Goal: Information Seeking & Learning: Learn about a topic

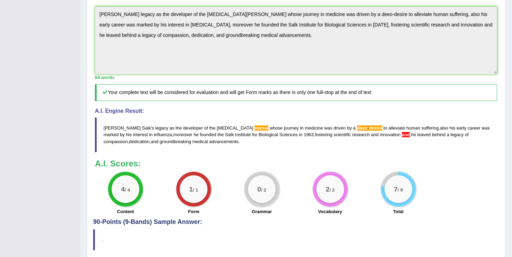
scroll to position [212, 0]
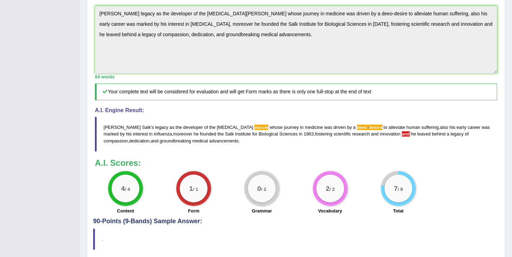
click at [143, 112] on div "Instructions: Read the passage below and summarize it using one sentence. Type …" at bounding box center [296, 49] width 406 height 338
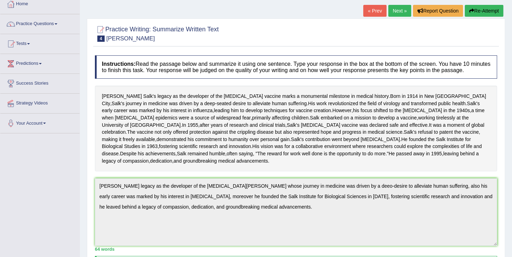
scroll to position [0, 0]
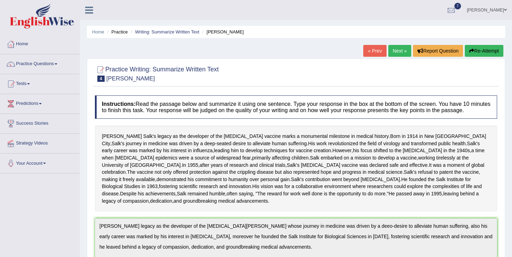
click at [480, 50] on button "Re-Attempt" at bounding box center [484, 51] width 39 height 12
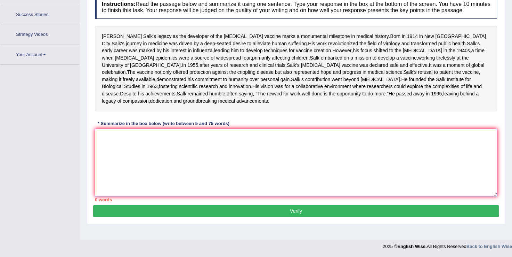
scroll to position [141, 0]
click at [273, 179] on textarea at bounding box center [296, 162] width 402 height 67
paste textarea "Jonas Salk's legacy as the developer of the polio vaccie whose journey in medic…"
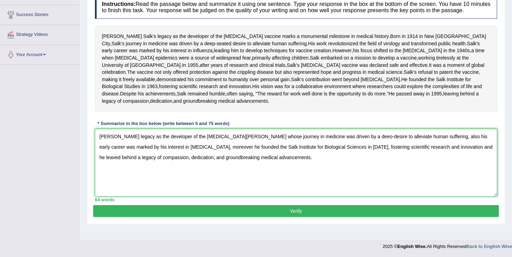
click at [215, 147] on textarea "Jonas Salk's legacy as the developer of the polio vaccie whose journey in medic…" at bounding box center [296, 162] width 402 height 67
click at [216, 146] on textarea "Jonas Salk's legacy as the developer of the polio vaccie whose journey in medic…" at bounding box center [296, 162] width 402 height 67
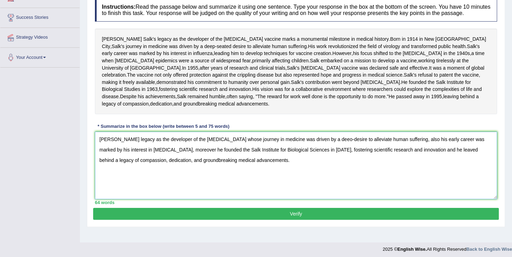
scroll to position [106, 0]
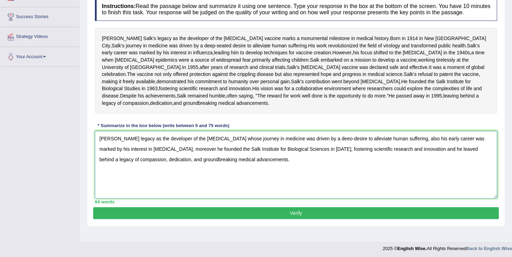
click at [326, 180] on textarea "Jonas Salk's legacy as the developer of the polio vaccine whose journey in medi…" at bounding box center [296, 164] width 402 height 67
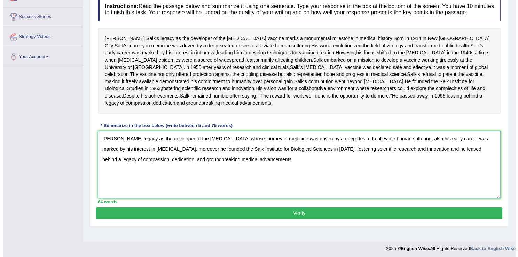
scroll to position [127, 0]
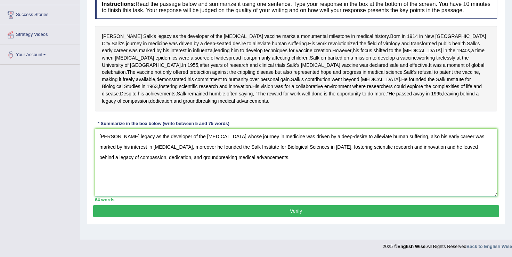
type textarea "Jonas Salk's legacy as the developer of the polio vaccine whose journey in medi…"
click at [314, 217] on button "Verify" at bounding box center [296, 211] width 406 height 12
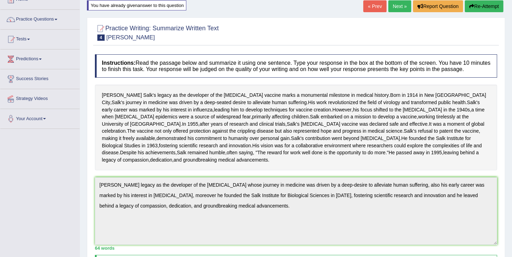
scroll to position [44, 0]
click at [37, 19] on link "Practice Questions" at bounding box center [39, 18] width 79 height 17
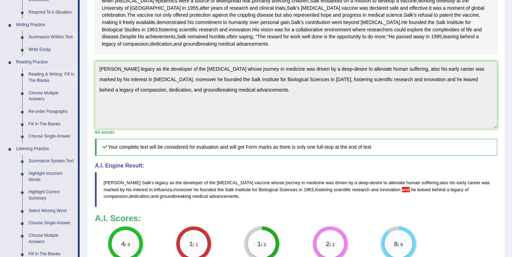
scroll to position [160, 0]
click at [38, 52] on link "Write Essay" at bounding box center [51, 50] width 53 height 13
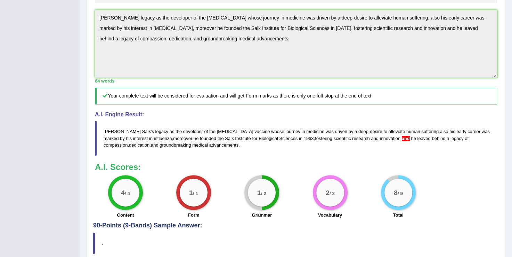
scroll to position [233, 0]
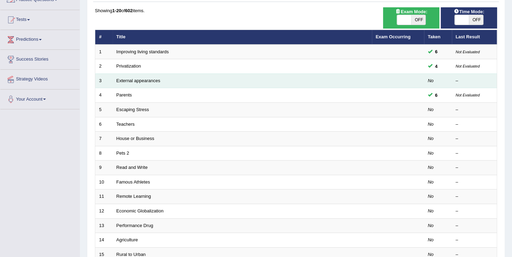
scroll to position [64, 0]
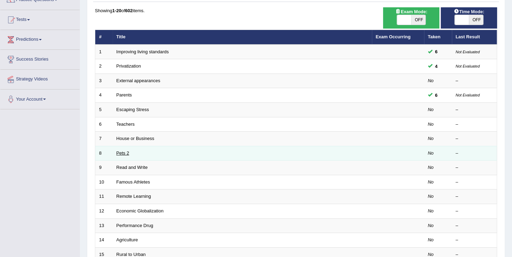
click at [127, 151] on link "Pets 2" at bounding box center [123, 152] width 13 height 5
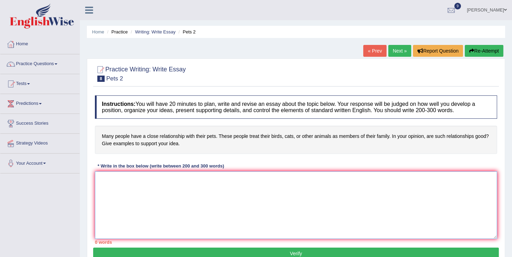
click at [202, 203] on textarea at bounding box center [296, 204] width 402 height 67
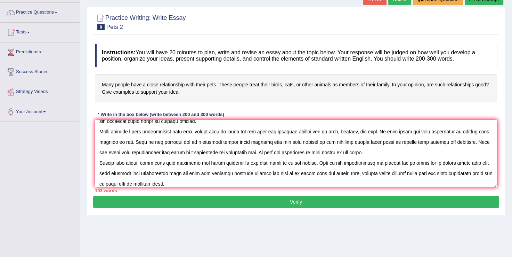
scroll to position [27, 0]
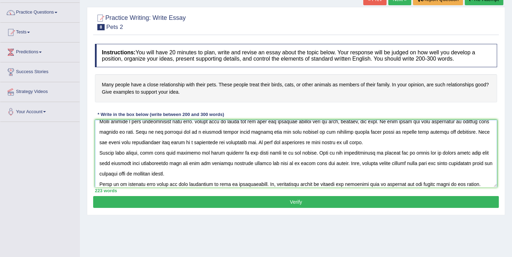
type textarea "In recent years there has been a massive increase in the number of people claim…"
click at [294, 200] on button "Verify" at bounding box center [296, 202] width 406 height 12
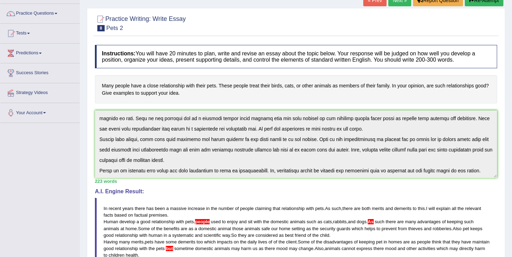
scroll to position [0, 0]
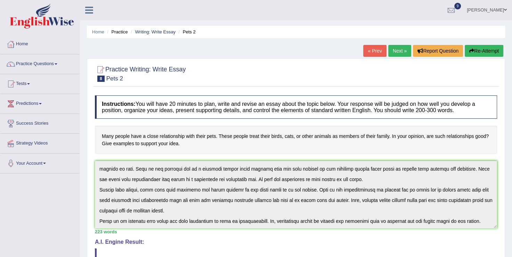
click at [477, 49] on button "Re-Attempt" at bounding box center [484, 51] width 39 height 12
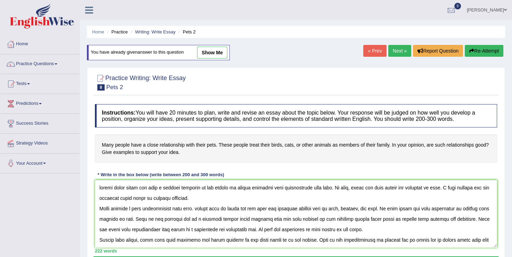
click at [96, 186] on textarea at bounding box center [296, 213] width 402 height 67
click at [202, 208] on textarea at bounding box center [296, 213] width 402 height 67
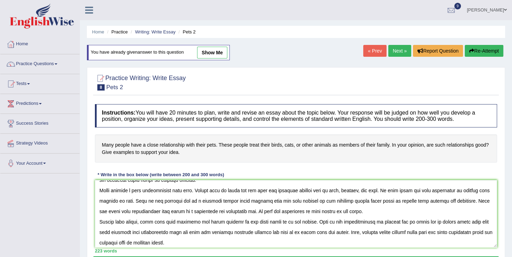
scroll to position [16, 0]
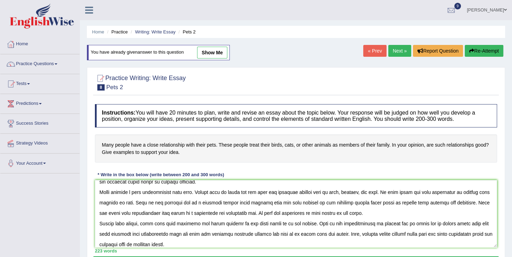
click at [132, 212] on textarea at bounding box center [296, 213] width 402 height 67
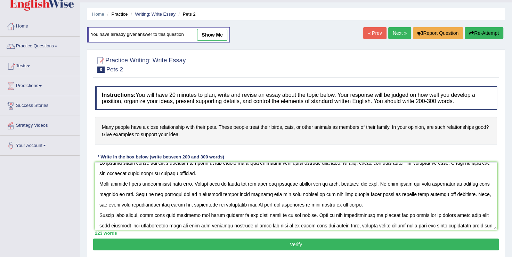
scroll to position [0, 0]
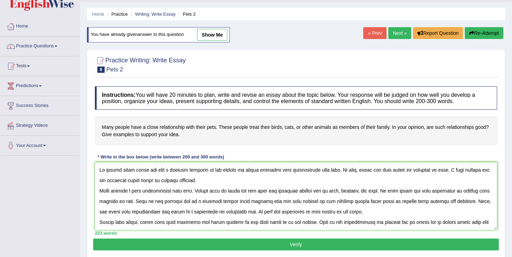
click at [406, 190] on textarea at bounding box center [296, 195] width 402 height 67
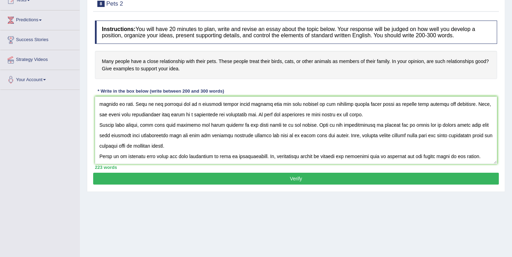
scroll to position [85, 0]
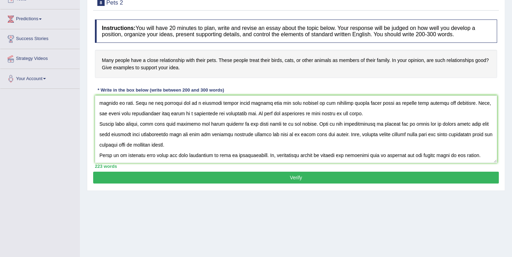
type textarea "In recent years there has been a massive increase in the number of people claim…"
click at [291, 175] on button "Verify" at bounding box center [296, 177] width 406 height 12
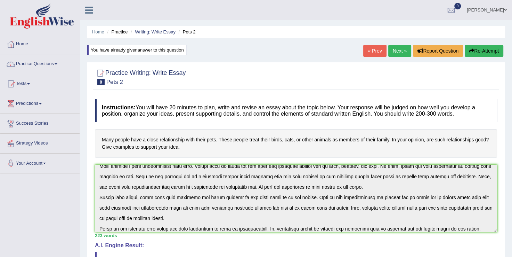
scroll to position [31, 0]
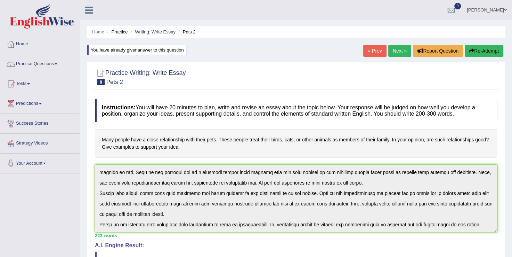
click at [493, 49] on button "Re-Attempt" at bounding box center [484, 51] width 39 height 12
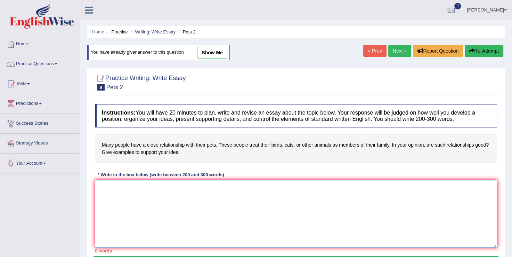
click at [184, 196] on textarea at bounding box center [296, 213] width 402 height 67
paste textarea "In recent years there has been a massive increase in the number of people claim…"
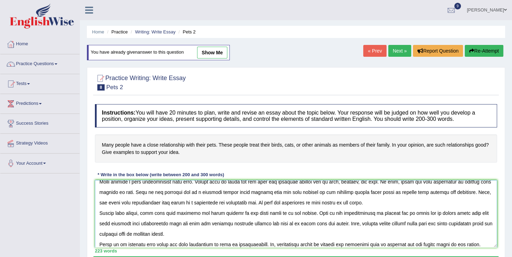
scroll to position [31, 0]
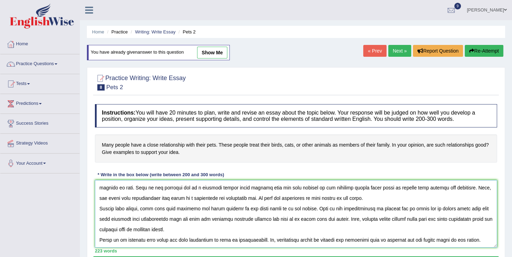
click at [113, 239] on textarea at bounding box center [296, 213] width 402 height 67
click at [197, 218] on textarea at bounding box center [296, 213] width 402 height 67
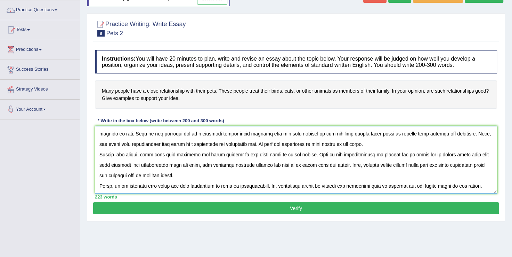
scroll to position [59, 0]
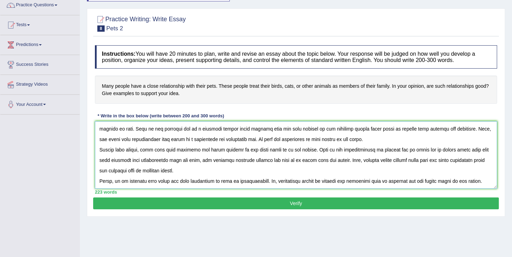
type textarea "In recent years there has been a massive increase in the number of people claim…"
click at [283, 202] on button "Verify" at bounding box center [296, 203] width 406 height 12
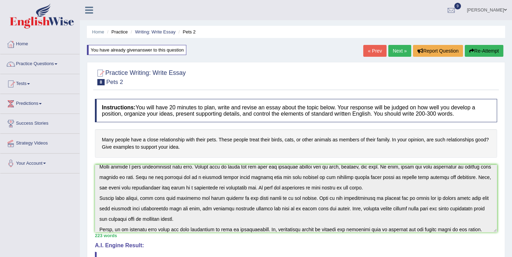
scroll to position [42, 0]
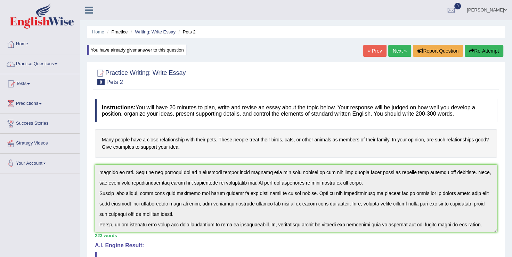
click at [512, 219] on html "Toggle navigation Home Practice Questions Speaking Practice Read Aloud Repeat S…" at bounding box center [256, 128] width 512 height 257
click at [493, 49] on button "Re-Attempt" at bounding box center [484, 51] width 39 height 12
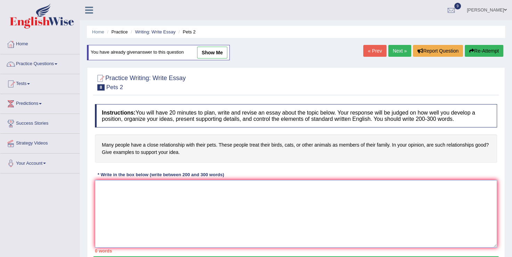
click at [256, 205] on textarea at bounding box center [296, 213] width 402 height 67
paste textarea "In recent years there has been a massive increase in the number of people claim…"
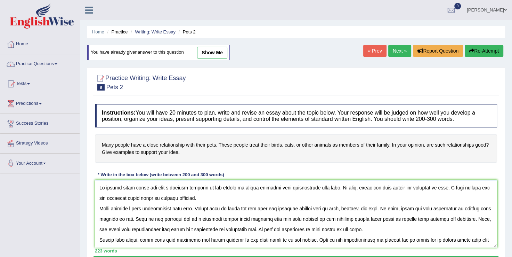
scroll to position [42, 0]
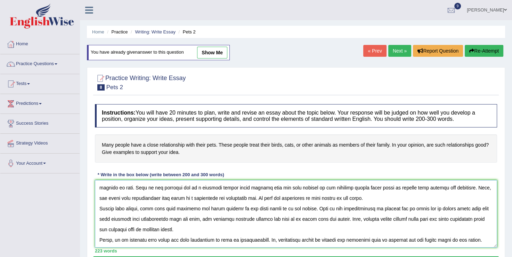
click at [343, 229] on textarea at bounding box center [296, 213] width 402 height 67
click at [419, 229] on textarea at bounding box center [296, 213] width 402 height 67
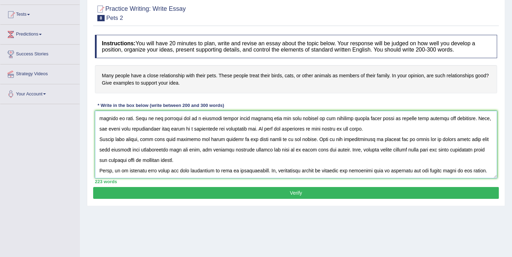
scroll to position [70, 0]
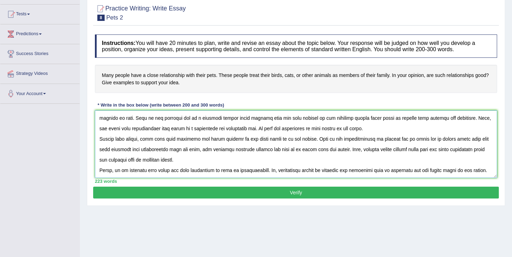
type textarea "In recent years there has been a massive increase in the number of people claim…"
click at [317, 193] on button "Verify" at bounding box center [296, 192] width 406 height 12
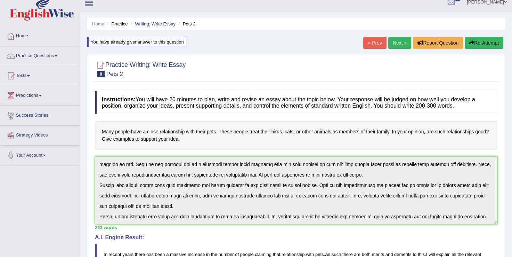
scroll to position [0, 0]
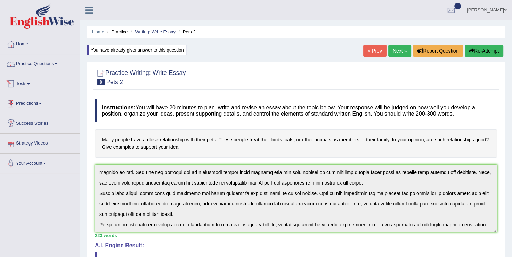
click at [27, 82] on link "Tests" at bounding box center [39, 82] width 79 height 17
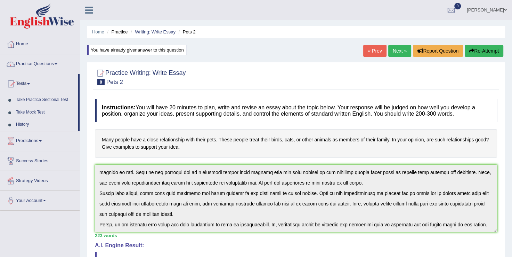
click at [38, 64] on link "Practice Questions" at bounding box center [39, 62] width 79 height 17
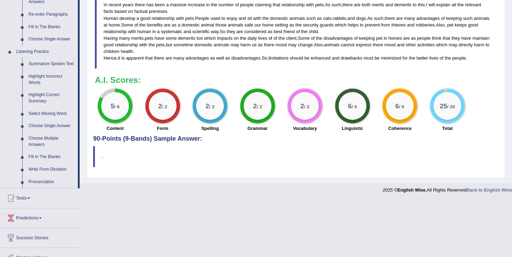
scroll to position [288, 0]
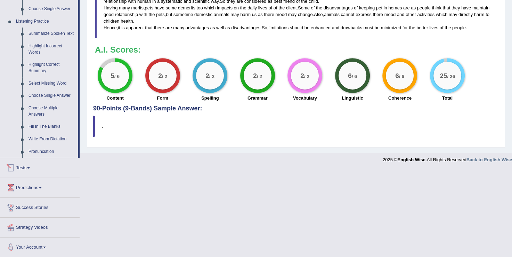
click at [22, 168] on link "Tests" at bounding box center [39, 166] width 79 height 17
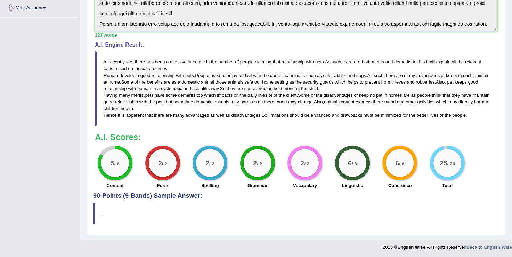
scroll to position [83, 0]
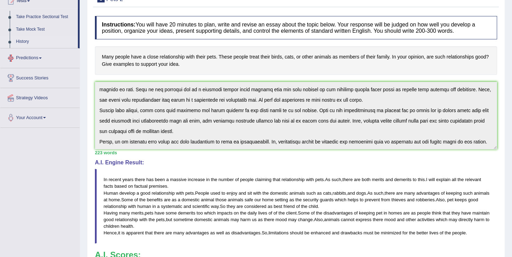
click at [24, 43] on link "History" at bounding box center [45, 41] width 65 height 13
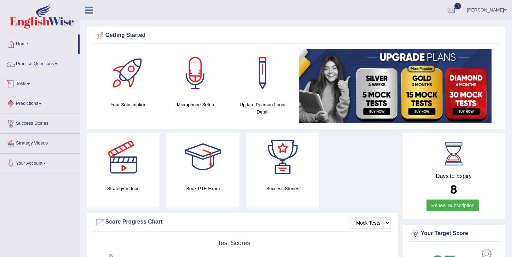
click at [18, 86] on link "Tests" at bounding box center [39, 82] width 79 height 17
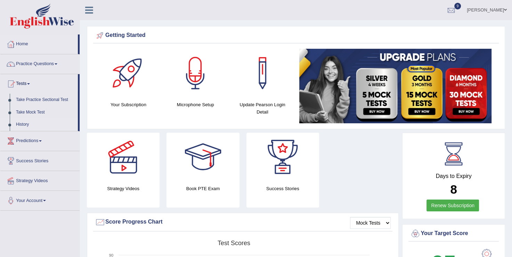
click at [23, 127] on link "History" at bounding box center [45, 124] width 65 height 13
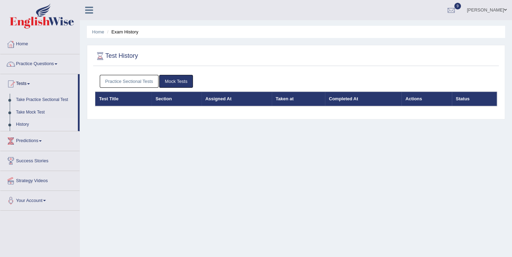
click at [122, 82] on link "Practice Sectional Tests" at bounding box center [129, 81] width 59 height 13
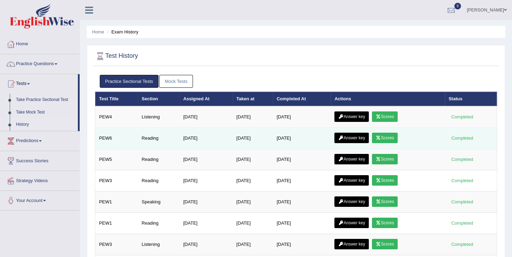
click at [357, 137] on link "Answer key" at bounding box center [352, 138] width 34 height 10
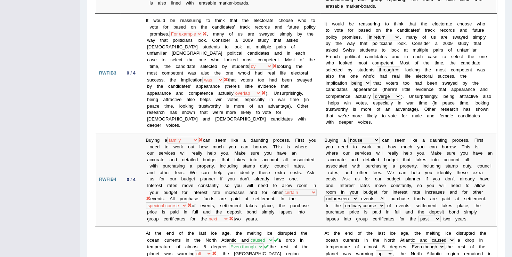
scroll to position [352, 0]
click at [396, 189] on b "t" at bounding box center [396, 191] width 1 height 5
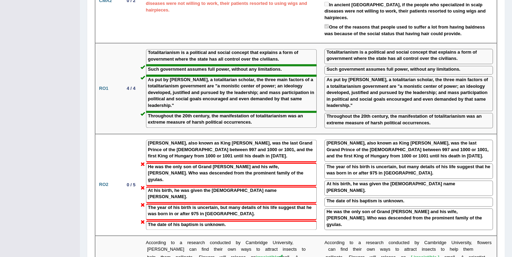
scroll to position [781, 0]
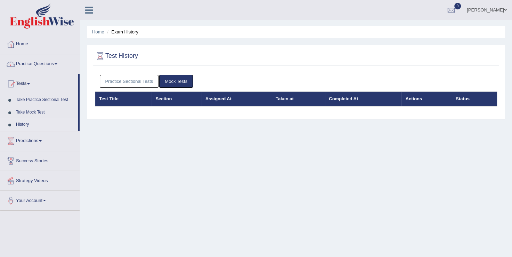
click at [34, 63] on link "Practice Questions" at bounding box center [39, 62] width 79 height 17
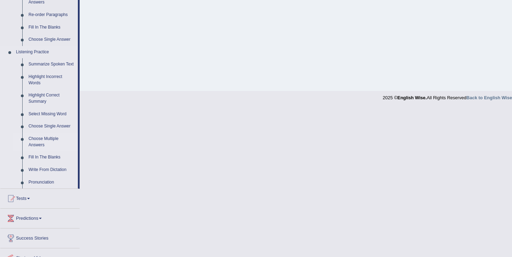
scroll to position [258, 0]
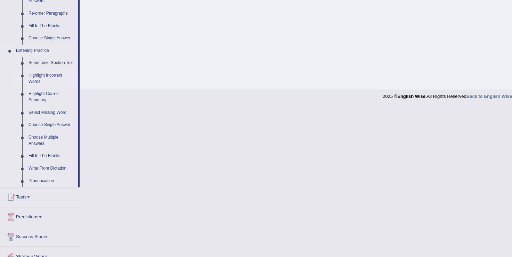
click at [40, 78] on link "Highlight Incorrect Words" at bounding box center [51, 78] width 53 height 18
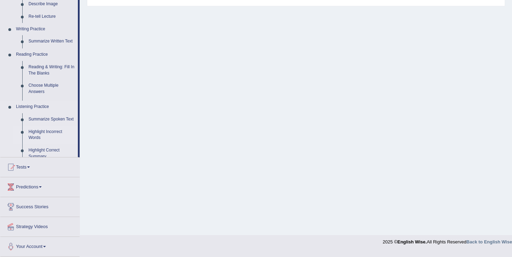
scroll to position [109, 0]
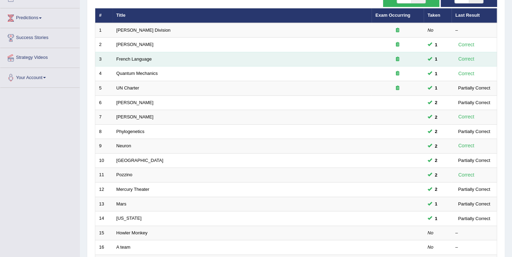
scroll to position [202, 0]
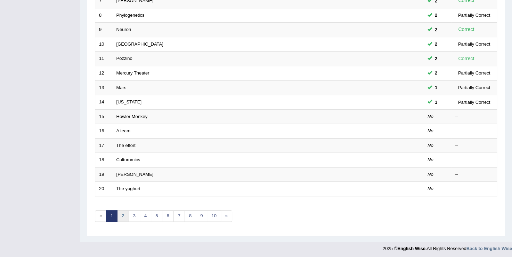
click at [126, 214] on link "2" at bounding box center [122, 215] width 11 height 11
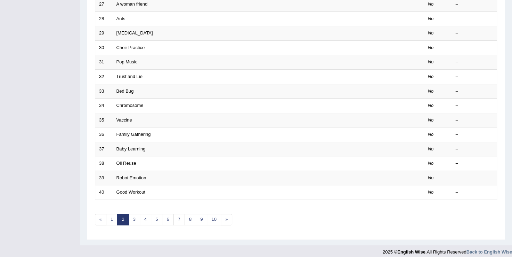
scroll to position [202, 0]
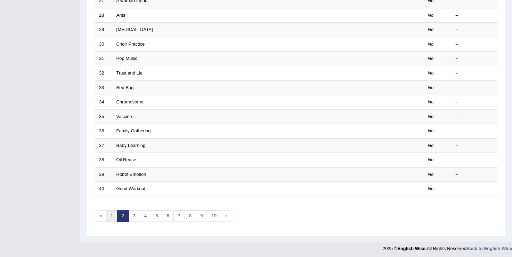
click at [111, 217] on link "1" at bounding box center [111, 215] width 11 height 11
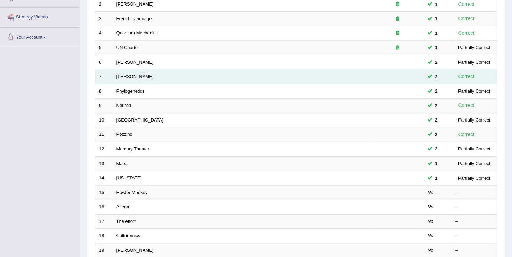
scroll to position [186, 0]
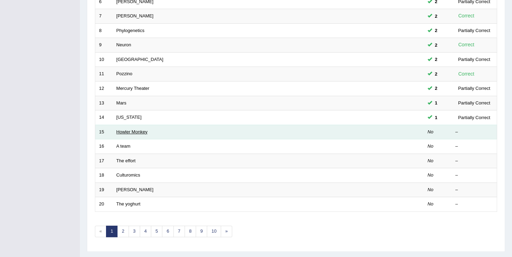
click at [120, 132] on link "Howler Monkey" at bounding box center [132, 131] width 31 height 5
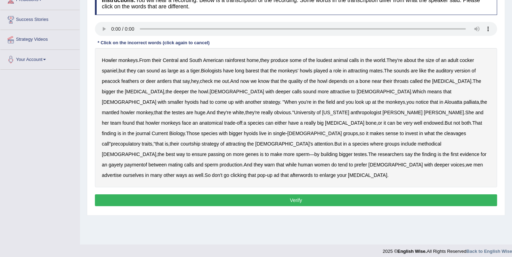
scroll to position [104, 0]
